Goal: Task Accomplishment & Management: Complete application form

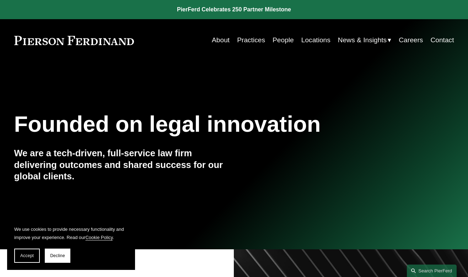
click at [249, 44] on link "Practices" at bounding box center [251, 39] width 28 height 13
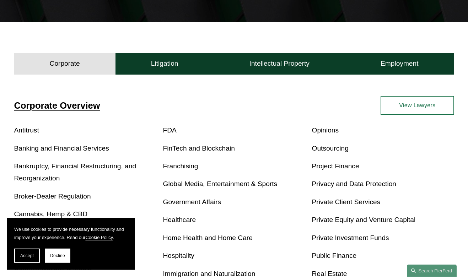
scroll to position [166, 0]
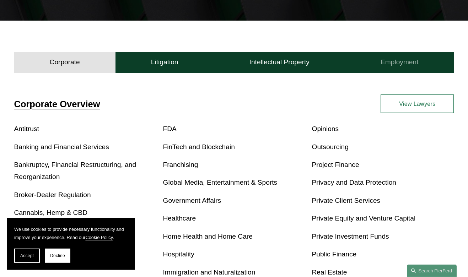
click at [418, 63] on button "Employment" at bounding box center [399, 62] width 109 height 21
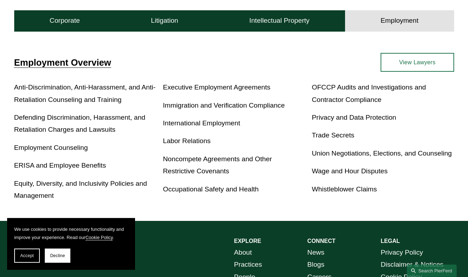
scroll to position [208, 0]
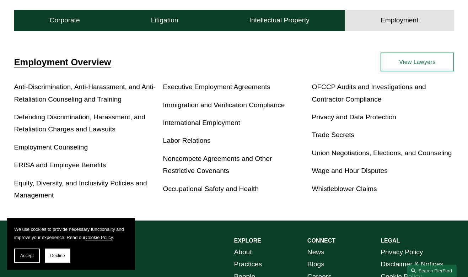
click at [424, 68] on link "View Lawyers" at bounding box center [416, 62] width 73 height 19
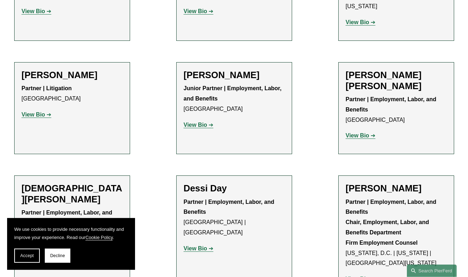
scroll to position [456, 0]
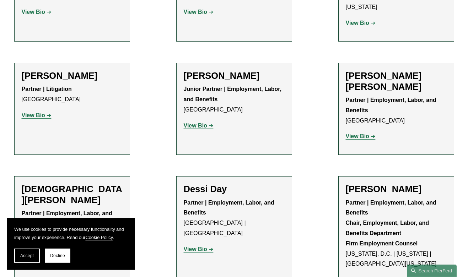
drag, startPoint x: 0, startPoint y: 0, endPoint x: 419, endPoint y: 91, distance: 428.6
click at [415, 184] on h2 "Amy Epstein Gluck" at bounding box center [395, 189] width 101 height 11
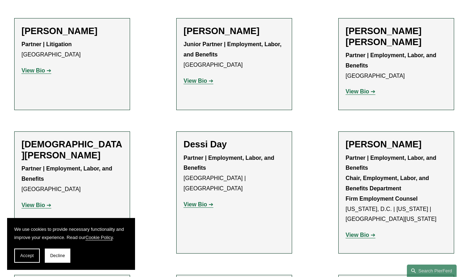
scroll to position [502, 0]
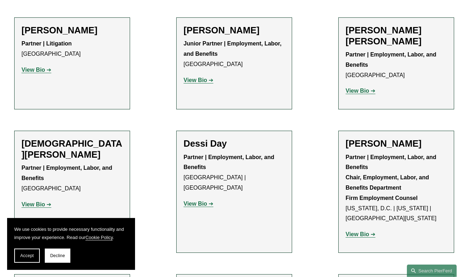
click at [364, 231] on strong "View Bio" at bounding box center [356, 234] width 23 height 6
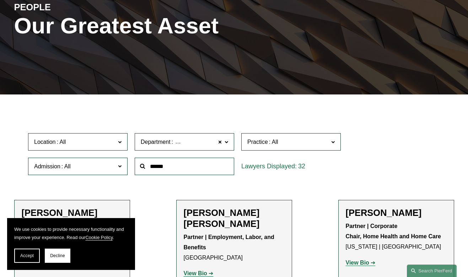
scroll to position [0, 0]
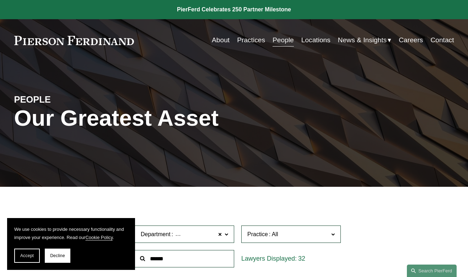
click at [411, 42] on link "Careers" at bounding box center [410, 39] width 24 height 13
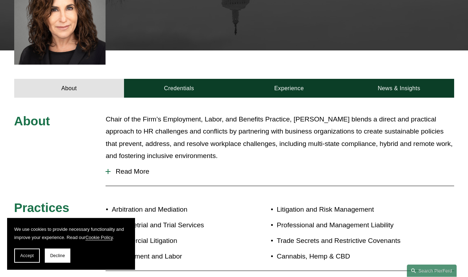
scroll to position [296, 0]
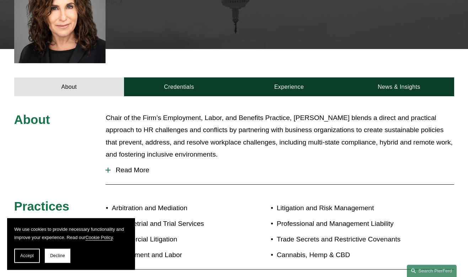
click at [138, 166] on span "Read More" at bounding box center [281, 170] width 343 height 8
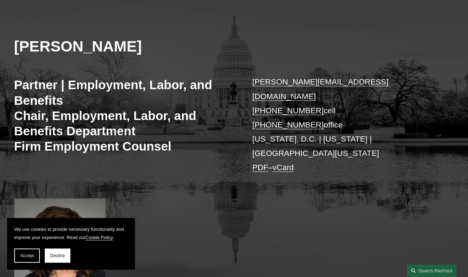
scroll to position [62, 0]
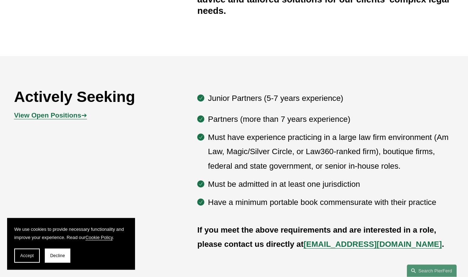
scroll to position [313, 0]
click at [37, 110] on p "View Open Positions ➔" at bounding box center [69, 115] width 110 height 12
click at [31, 112] on strong "View Open Positions" at bounding box center [47, 114] width 67 height 7
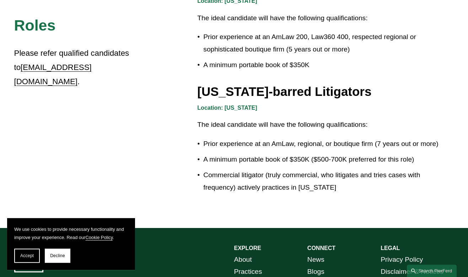
scroll to position [1253, 0]
